Goal: Information Seeking & Learning: Learn about a topic

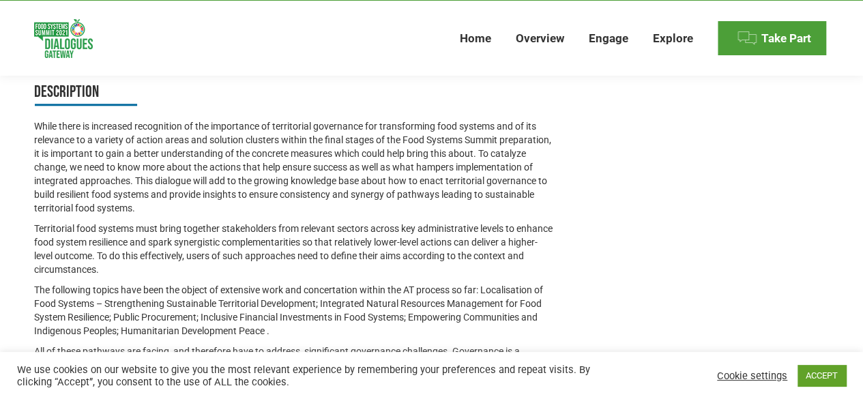
scroll to position [737, 0]
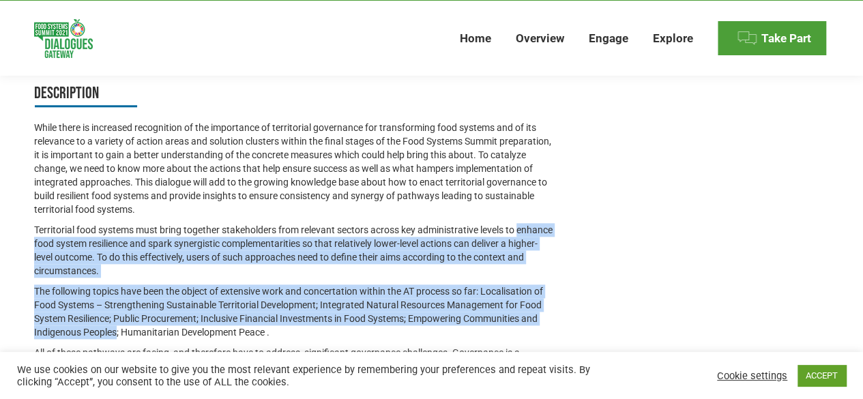
drag, startPoint x: 33, startPoint y: 208, endPoint x: 115, endPoint y: 309, distance: 130.1
click at [115, 309] on div "Official Dialogue Feedback to the United Nations 2021 Food Systems Summit Last …" at bounding box center [431, 184] width 863 height 1315
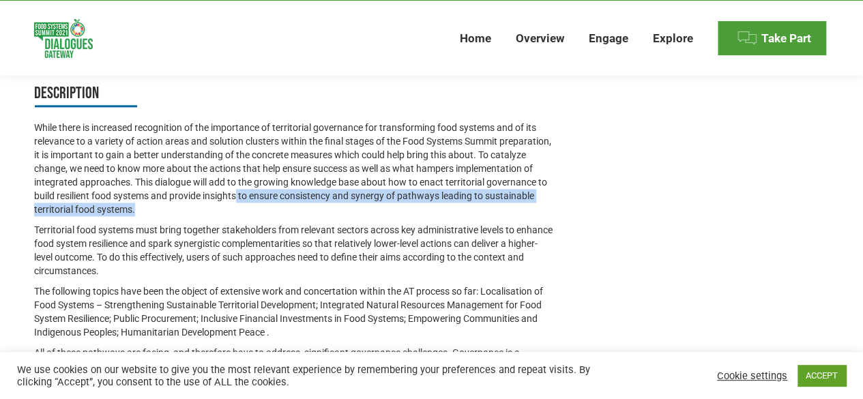
drag, startPoint x: 236, startPoint y: 173, endPoint x: 226, endPoint y: 180, distance: 12.3
click at [226, 180] on p "While there is increased recognition of the importance of territorial governanc…" at bounding box center [294, 169] width 521 height 96
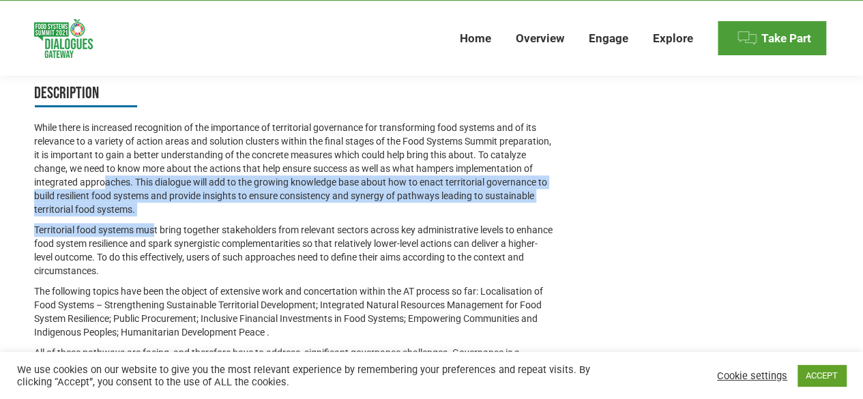
drag, startPoint x: 156, startPoint y: 190, endPoint x: 104, endPoint y: 152, distance: 65.0
click at [147, 177] on p "While there is increased recognition of the importance of territorial governanc…" at bounding box center [294, 169] width 521 height 96
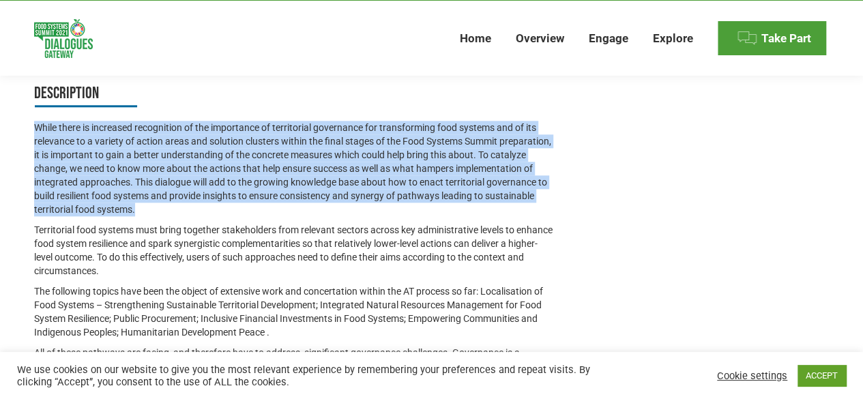
drag, startPoint x: 145, startPoint y: 180, endPoint x: 27, endPoint y: 92, distance: 146.9
click at [27, 92] on div "Official Dialogue Feedback to the United Nations 2021 Food Systems Summit Last …" at bounding box center [431, 184] width 863 height 1315
copy p "While there is increased recognition of the importance of territorial governanc…"
